Goal: Navigation & Orientation: Understand site structure

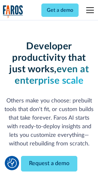
scroll to position [76, 0]
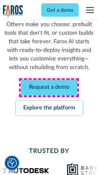
click at [49, 88] on link "Request a demo" at bounding box center [49, 88] width 56 height 16
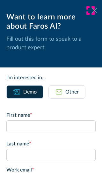
click at [91, 10] on icon at bounding box center [93, 10] width 5 height 5
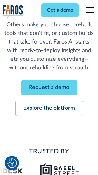
scroll to position [96, 0]
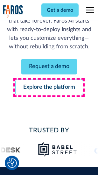
click at [49, 88] on link "Explore the platform" at bounding box center [49, 88] width 68 height 16
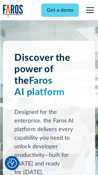
scroll to position [4835, 0]
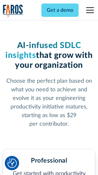
scroll to position [1006, 0]
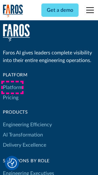
click at [12, 87] on link "Platform" at bounding box center [12, 87] width 19 height 10
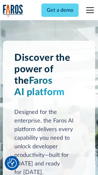
scroll to position [5039, 0]
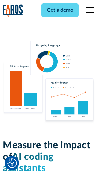
scroll to position [3963, 0]
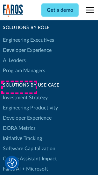
click at [19, 123] on link "DORA Metrics" at bounding box center [19, 128] width 33 height 10
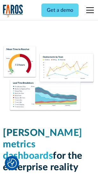
scroll to position [2810, 0]
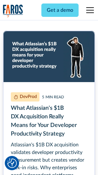
scroll to position [2879, 0]
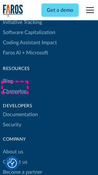
click at [15, 87] on link "Changelog" at bounding box center [14, 91] width 23 height 10
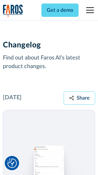
scroll to position [7784, 0]
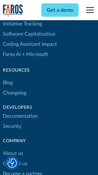
click at [13, 148] on link "About us" at bounding box center [13, 153] width 20 height 10
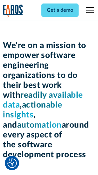
scroll to position [2195, 0]
